Goal: Task Accomplishment & Management: Manage account settings

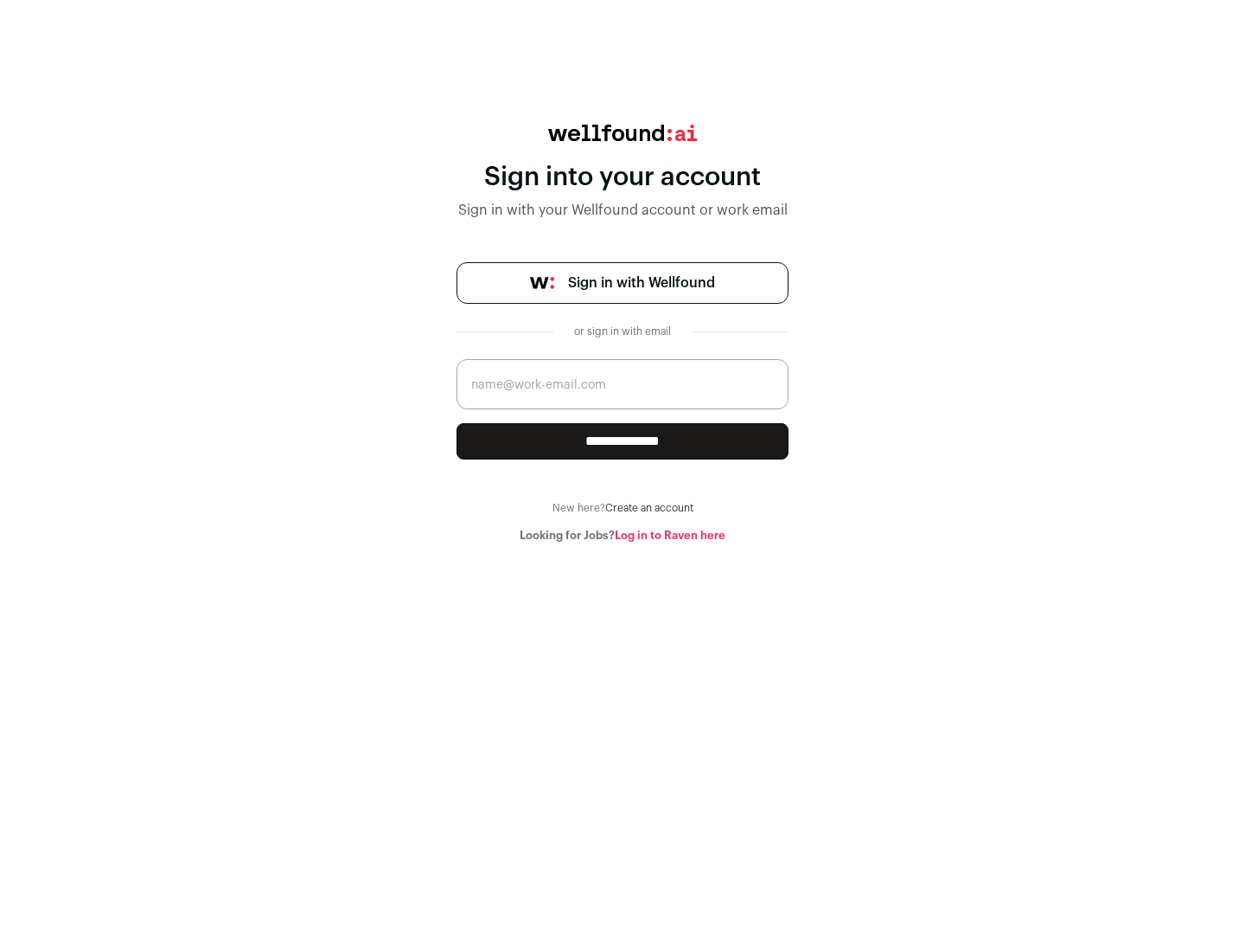
click at [640, 283] on span "Sign in with Wellfound" at bounding box center [641, 283] width 147 height 21
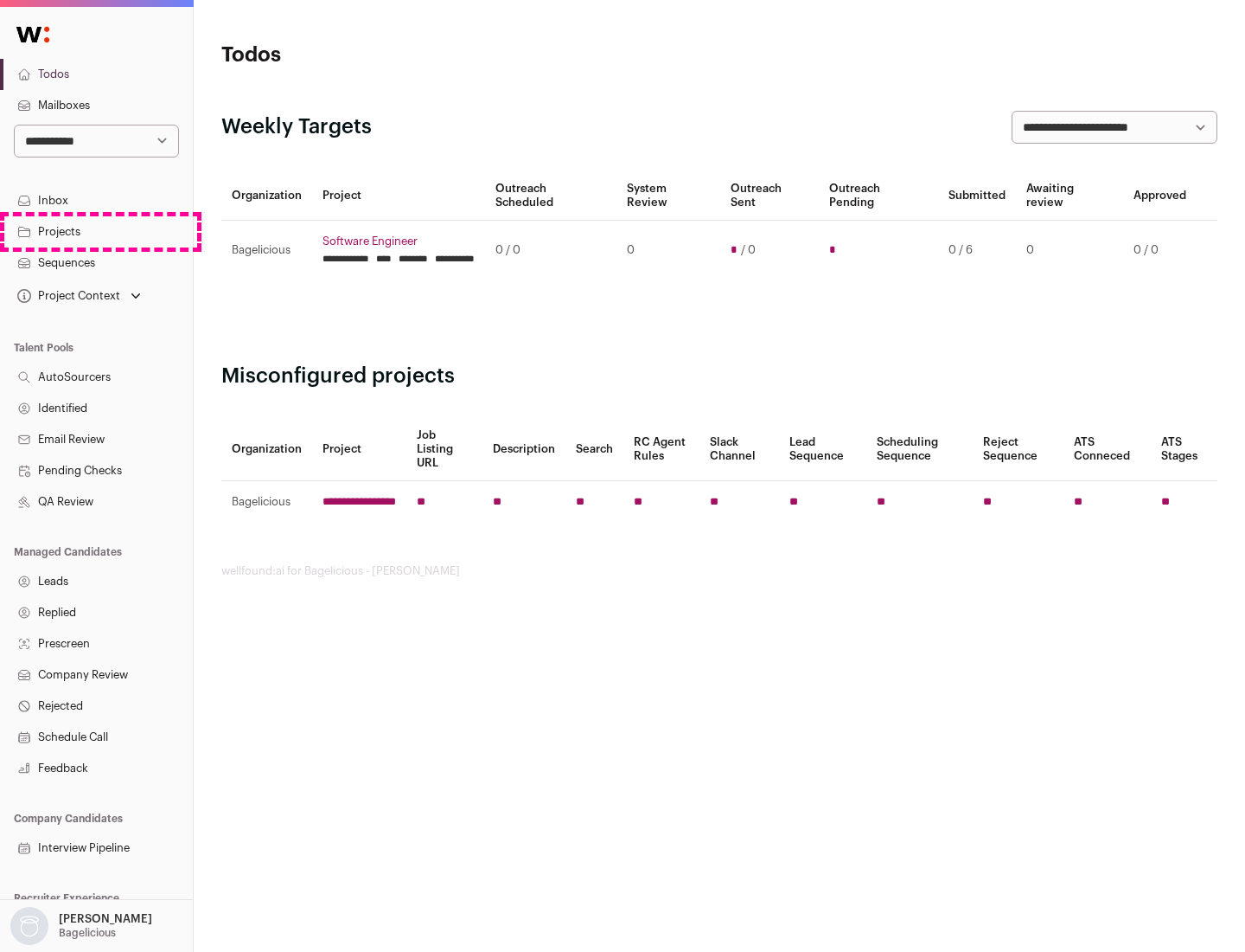
click at [96, 231] on link "Projects" at bounding box center [96, 231] width 193 height 31
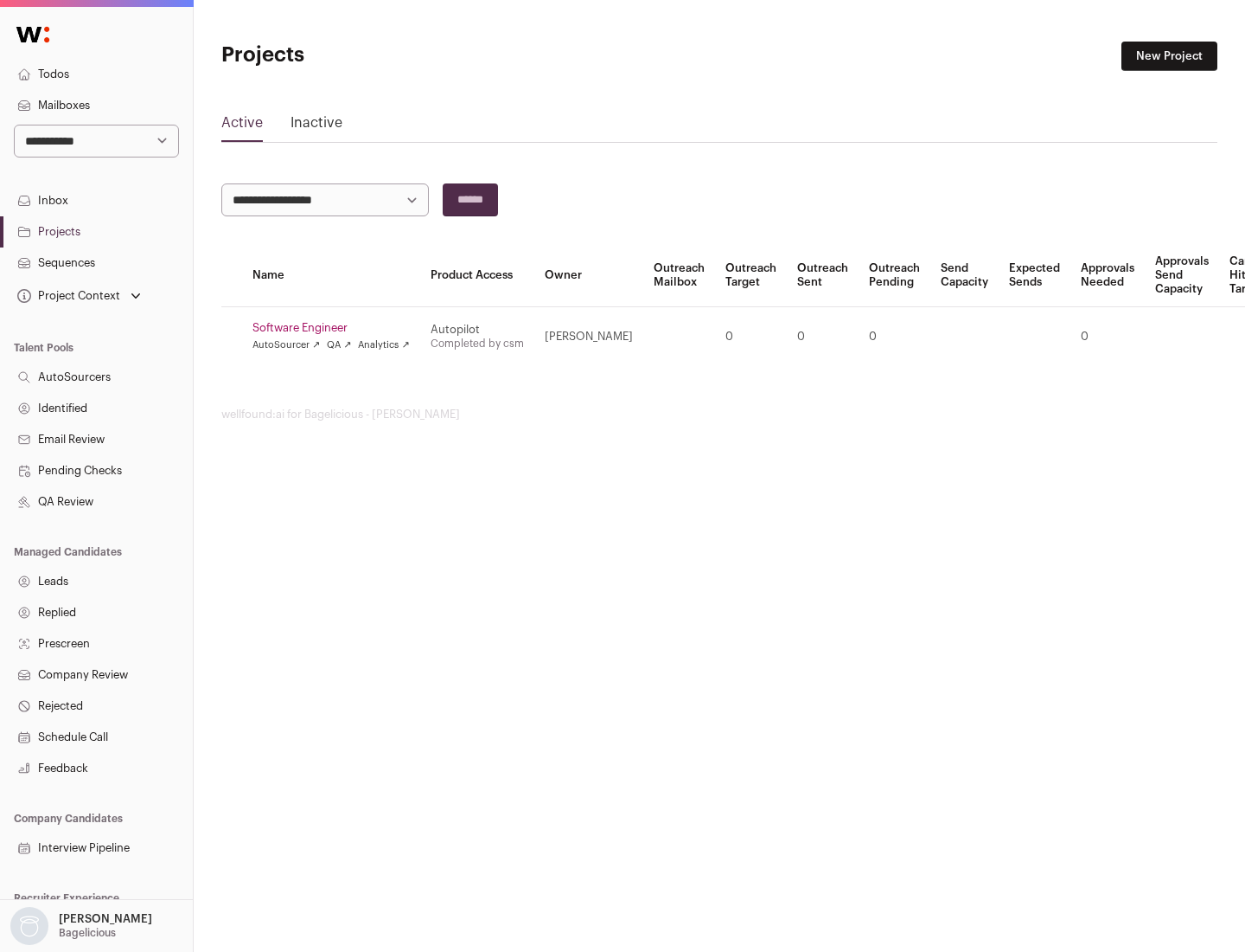
click at [336, 328] on link "Software Engineer" at bounding box center [331, 328] width 157 height 13
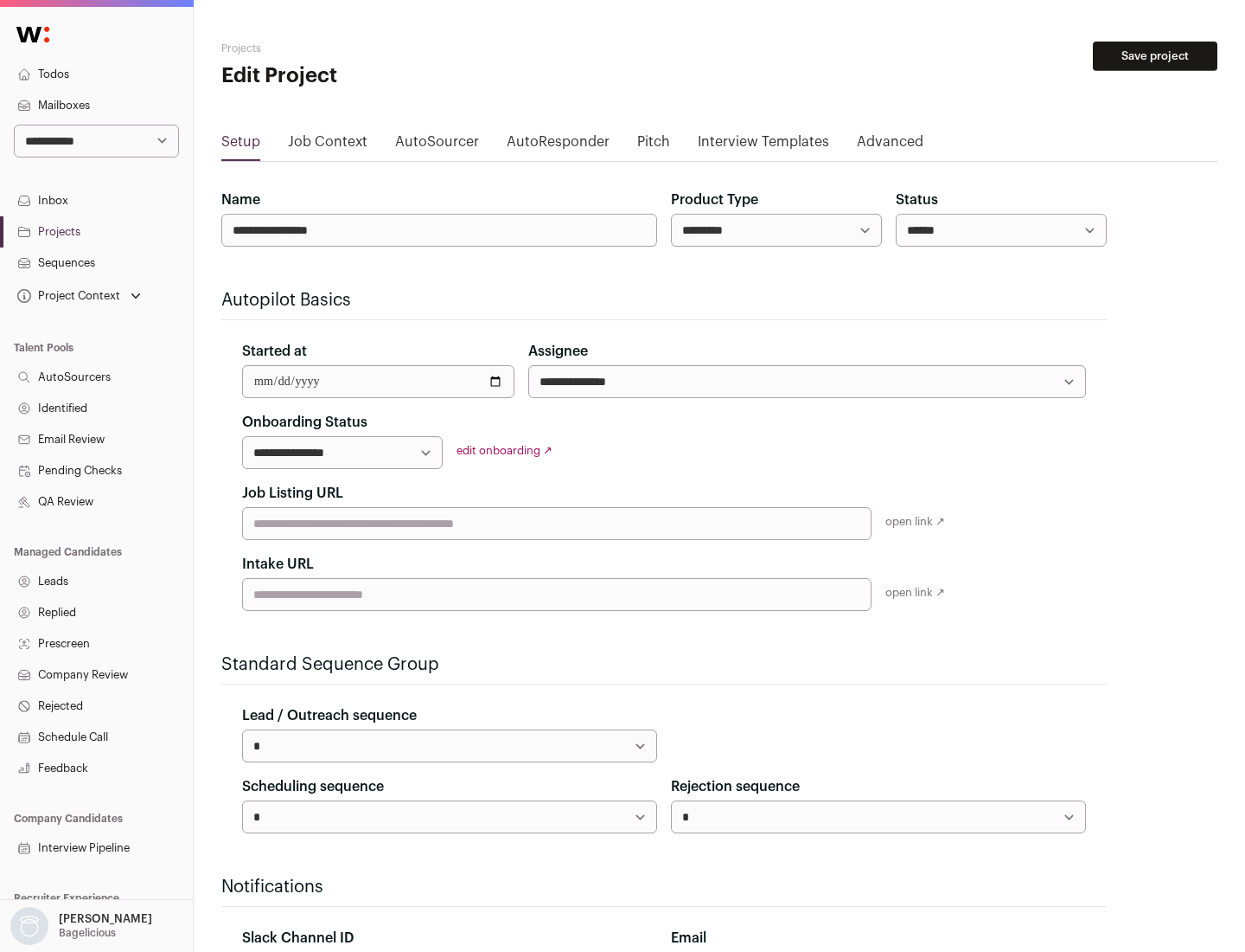
click at [1155, 56] on button "Save project" at bounding box center [1155, 56] width 124 height 30
